Goal: Entertainment & Leisure: Consume media (video, audio)

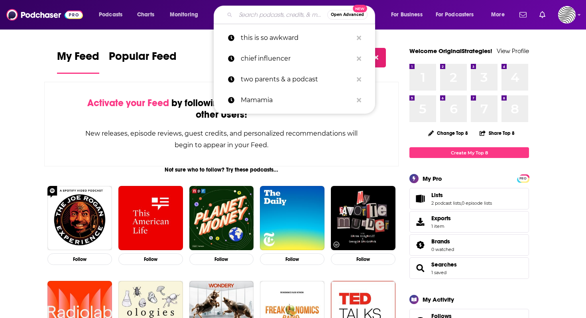
click at [288, 17] on input "Search podcasts, credits, & more..." at bounding box center [282, 14] width 92 height 13
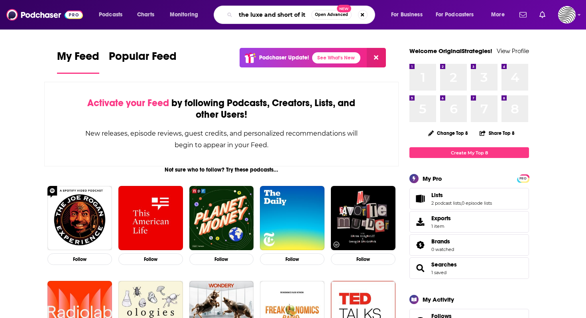
type input "the luxe and short of it"
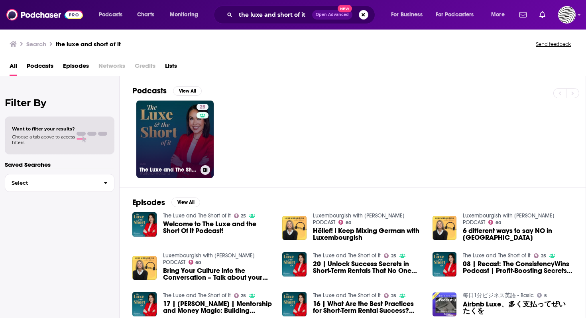
click at [182, 133] on link "25 The Luxe and The Short of It" at bounding box center [174, 138] width 77 height 77
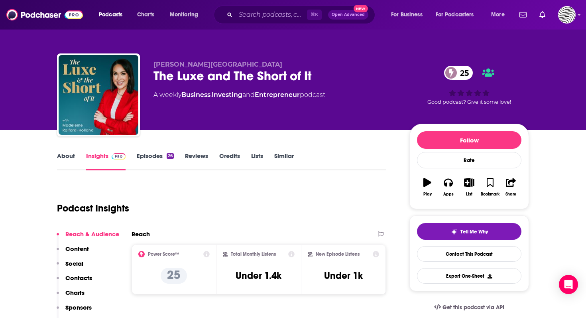
click at [236, 194] on div "Podcast Insights" at bounding box center [218, 203] width 322 height 41
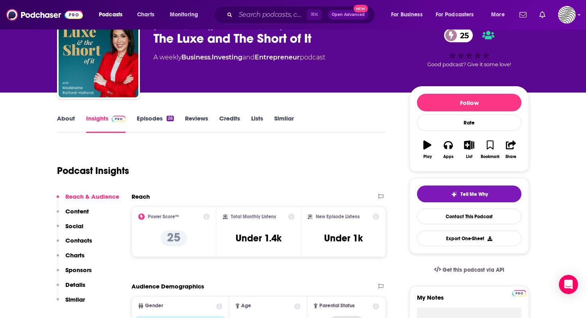
scroll to position [39, 0]
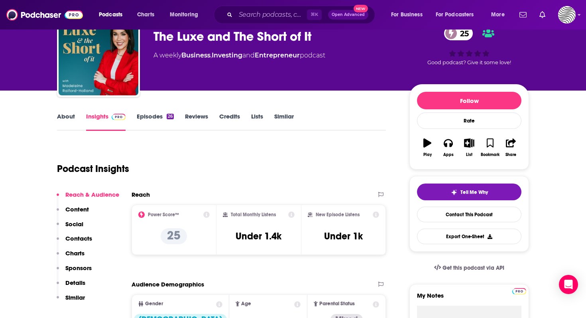
click at [69, 117] on link "About" at bounding box center [66, 121] width 18 height 18
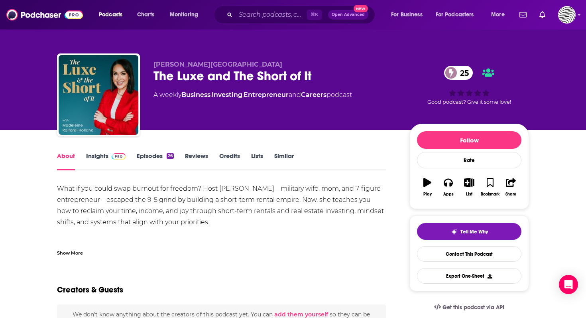
click at [77, 252] on div "Show More" at bounding box center [70, 252] width 26 height 8
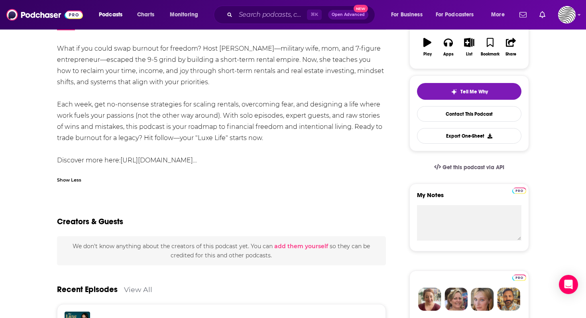
scroll to position [143, 0]
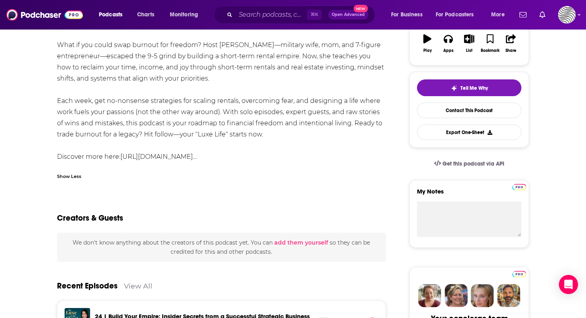
click at [197, 154] on link "[URL][DOMAIN_NAME]…" at bounding box center [158, 157] width 77 height 8
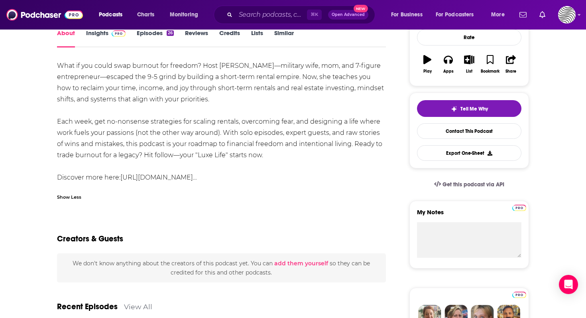
scroll to position [122, 0]
drag, startPoint x: 312, startPoint y: 63, endPoint x: 325, endPoint y: 97, distance: 36.1
click at [325, 97] on div "What if you could swap burnout for freedom? Host [PERSON_NAME]—military wife, m…" at bounding box center [221, 122] width 329 height 123
copy div "military wife, mom, and 7-figure entrepreneur—escaped the 9-5 grind by building…"
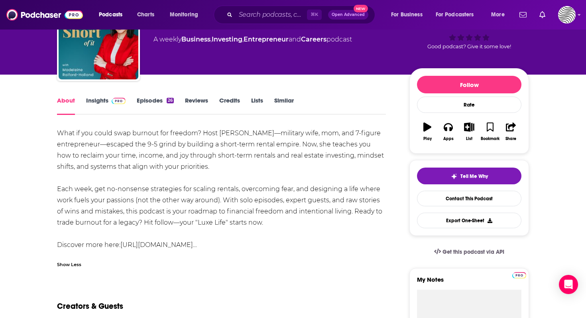
scroll to position [62, 0]
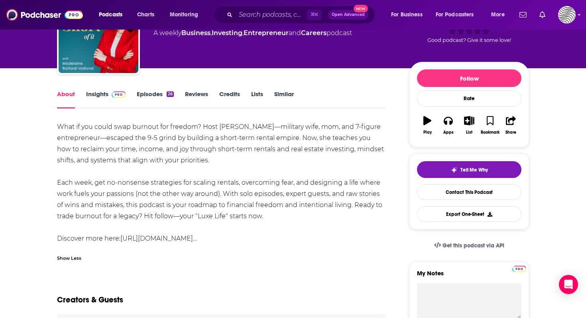
click at [159, 92] on link "Episodes 26" at bounding box center [155, 99] width 37 height 18
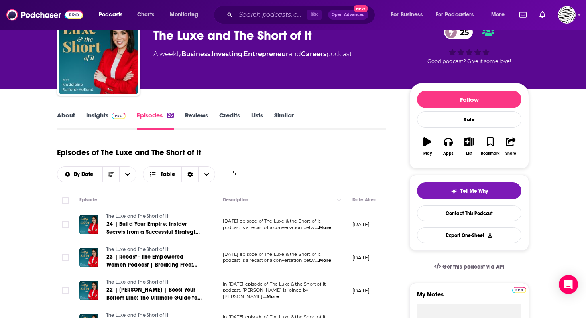
scroll to position [74, 0]
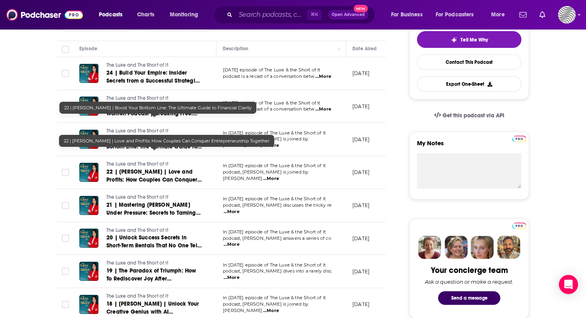
scroll to position [143, 0]
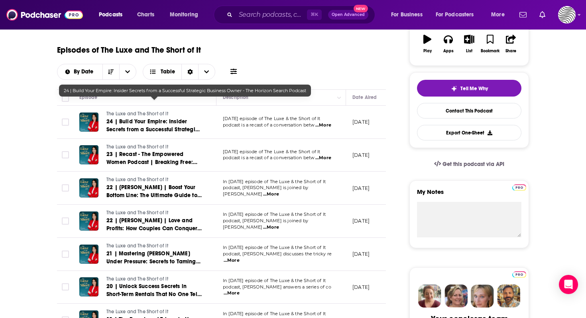
click at [150, 118] on span "24 | Build Your Empire: Insider Secrets from a Successful Strategic Business Ow…" at bounding box center [152, 133] width 93 height 31
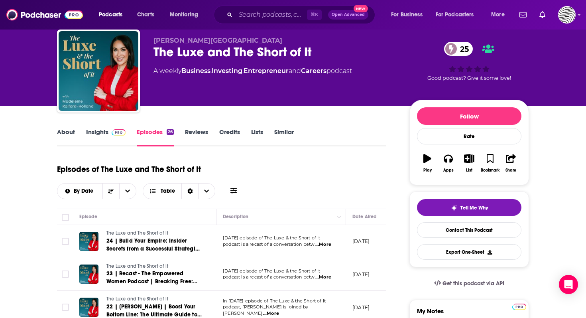
scroll to position [39, 0]
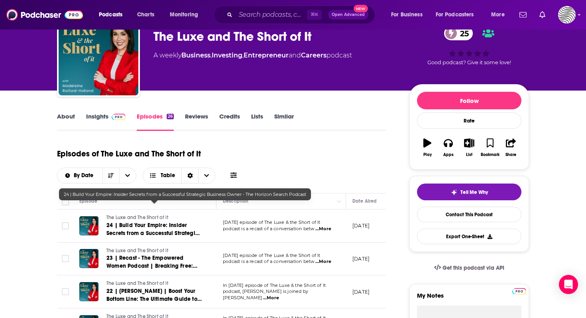
click at [134, 222] on span "24 | Build Your Empire: Insider Secrets from a Successful Strategic Business Ow…" at bounding box center [152, 237] width 93 height 31
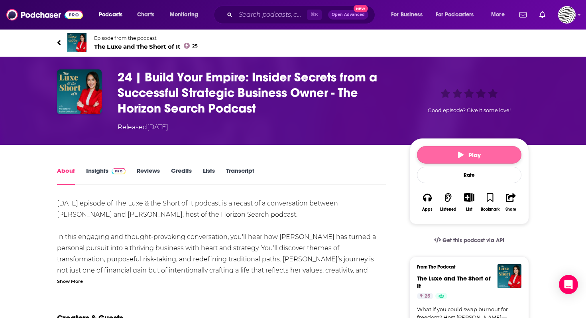
click at [457, 156] on button "Play" at bounding box center [469, 155] width 104 height 18
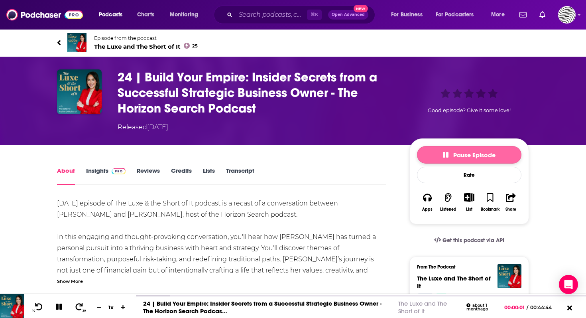
click at [443, 155] on icon "button" at bounding box center [446, 155] width 6 height 6
